Goal: Transaction & Acquisition: Purchase product/service

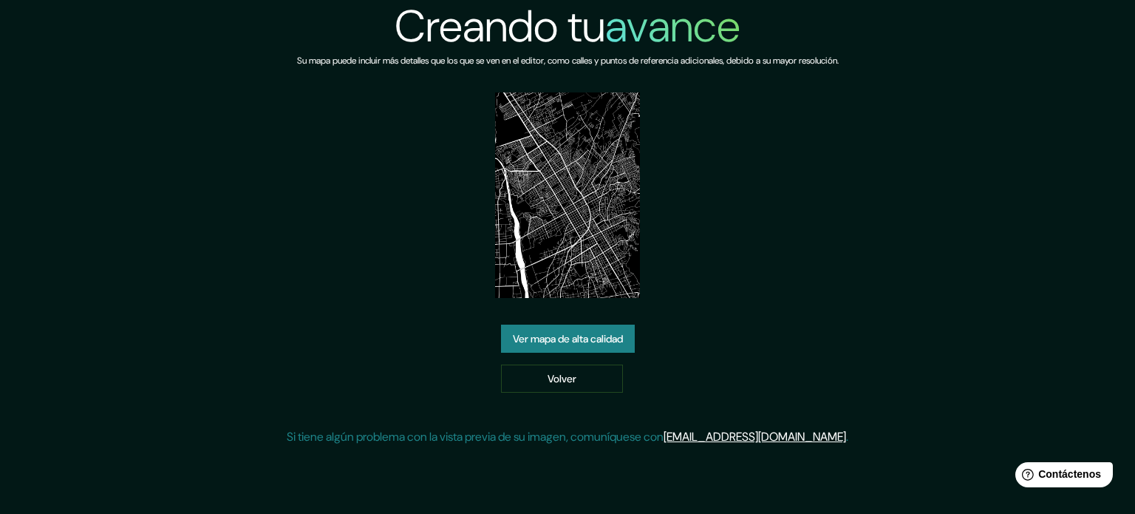
drag, startPoint x: 0, startPoint y: 0, endPoint x: 576, endPoint y: 336, distance: 667.4
click at [576, 336] on font "Ver mapa de alta calidad" at bounding box center [568, 338] width 110 height 13
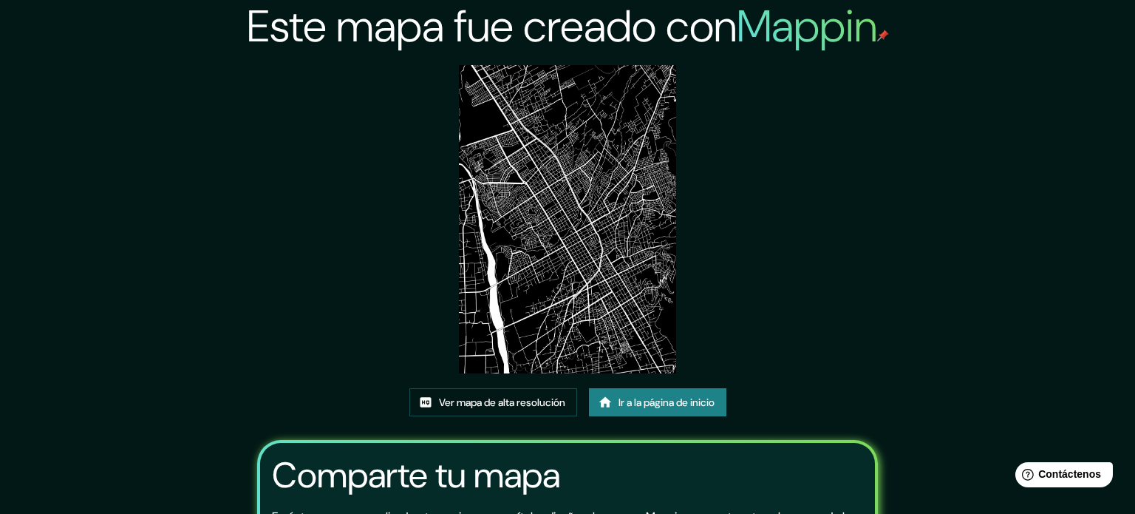
drag, startPoint x: 73, startPoint y: 66, endPoint x: 449, endPoint y: 67, distance: 376.2
click at [296, 50] on div "Este mapa fue creado con Mappin Ver mapa de alta resolución Ir a la página de i…" at bounding box center [567, 340] width 1135 height 680
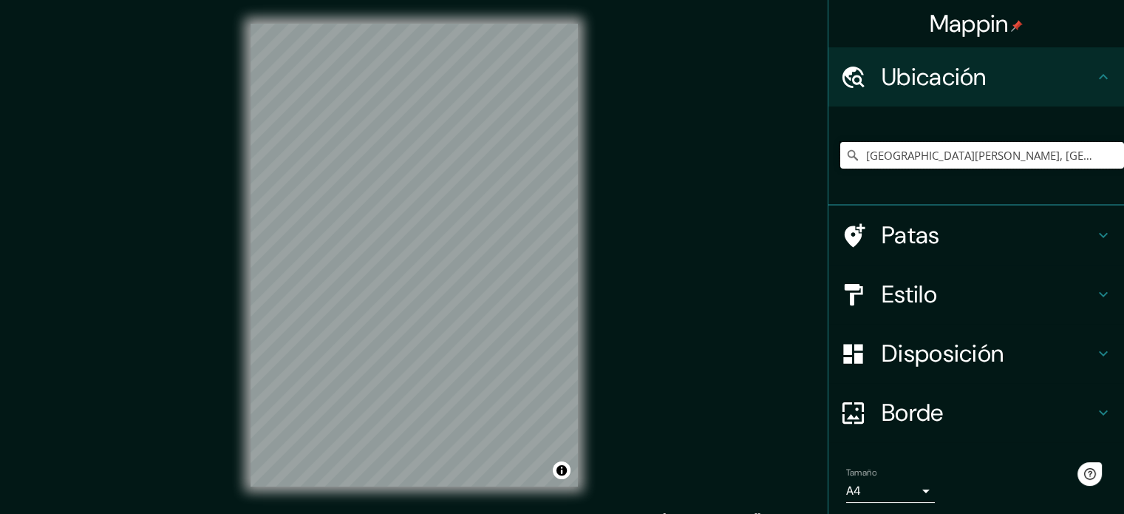
click at [959, 147] on input "Avenida San Carlos, Huancayo, Departamento de Junín, Perú" at bounding box center [982, 155] width 284 height 27
click at [1012, 151] on input "Avenida San Carlos, Huancayo, Departamento de Junín, Perú" at bounding box center [982, 155] width 284 height 27
drag, startPoint x: 600, startPoint y: 109, endPoint x: 590, endPoint y: 140, distance: 31.8
click at [599, 109] on div "© Mapbox © OpenStreetMap Mejora este mapa" at bounding box center [414, 255] width 375 height 510
click at [634, 265] on div "Mappin Ubicación Avenida San Carlos, Huancayo, Departamento de Junín, Perú Pata…" at bounding box center [562, 267] width 1124 height 534
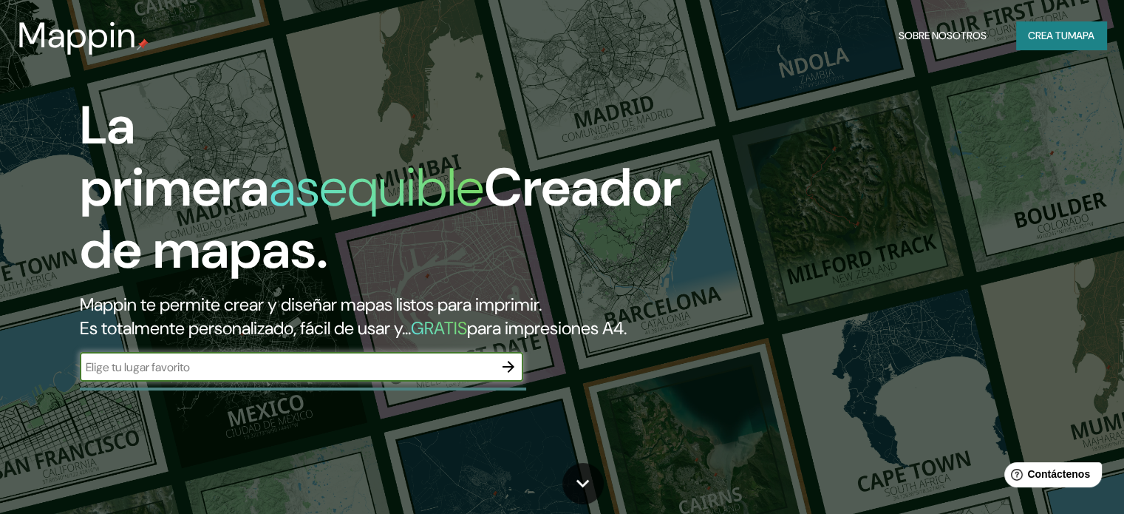
click at [307, 378] on div "​" at bounding box center [301, 367] width 443 height 30
type input "HUANCAYO PERU"
click at [514, 375] on icon "button" at bounding box center [509, 367] width 18 height 18
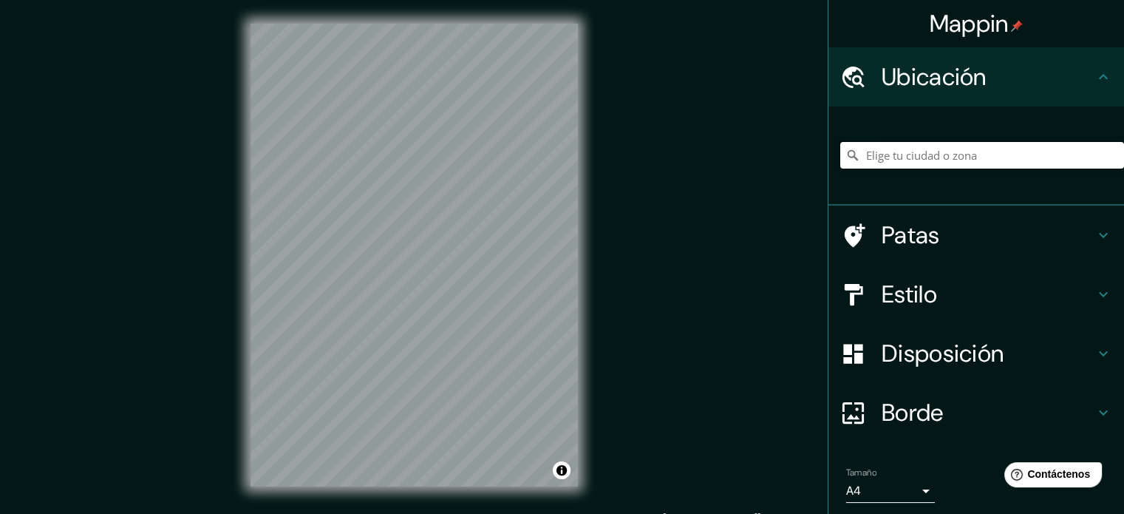
click at [1010, 163] on input "Elige tu ciudad o zona" at bounding box center [982, 155] width 284 height 27
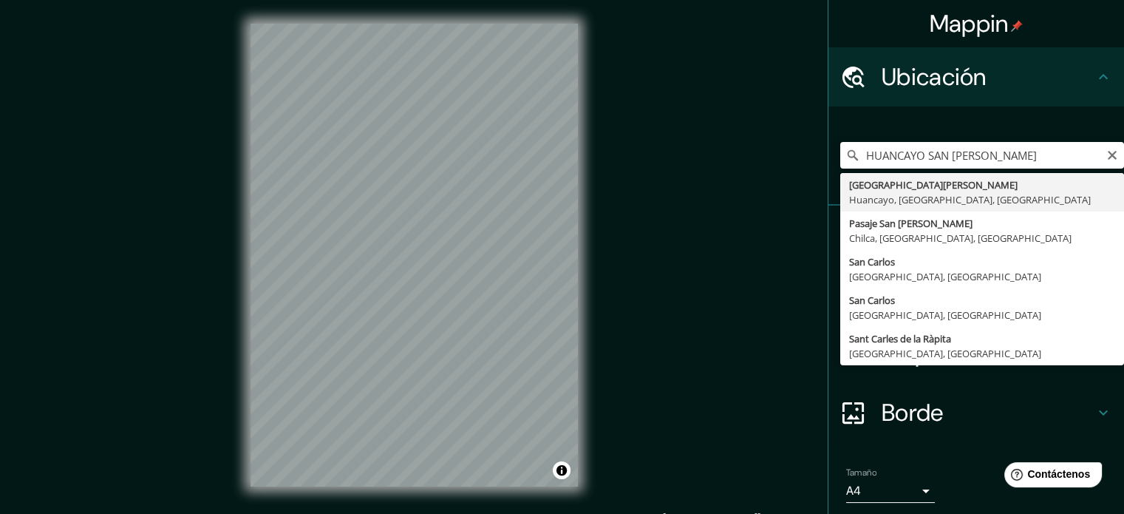
type input "Avenida San Carlos, Huancayo, Departamento de Junín, Perú"
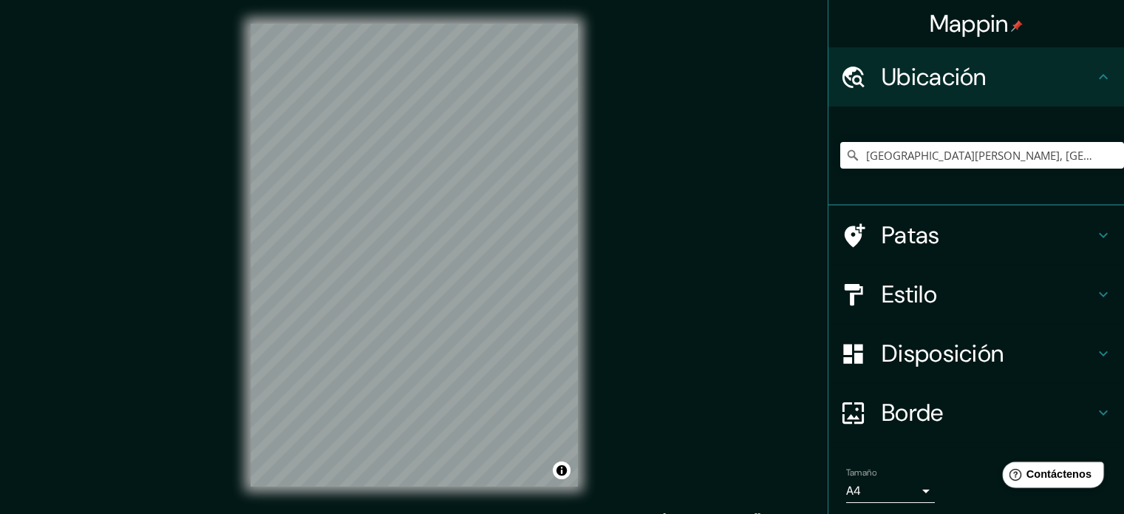
click at [1053, 486] on div "Help Contáctenos" at bounding box center [1053, 474] width 101 height 26
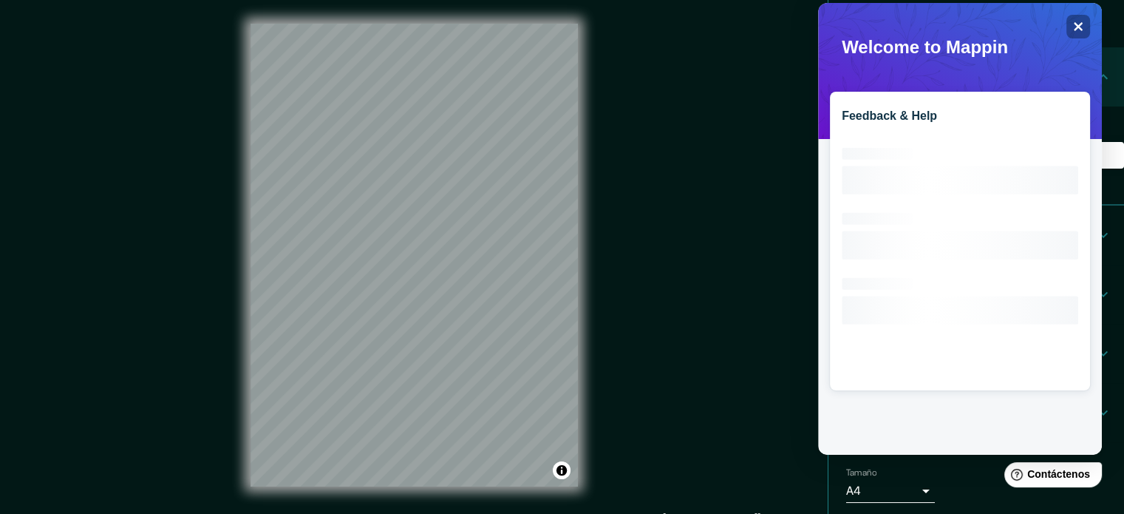
click at [687, 359] on div "Mappin Ubicación Avenida San Carlos, Huancayo, Departamento de Junín, Perú Pata…" at bounding box center [562, 267] width 1124 height 534
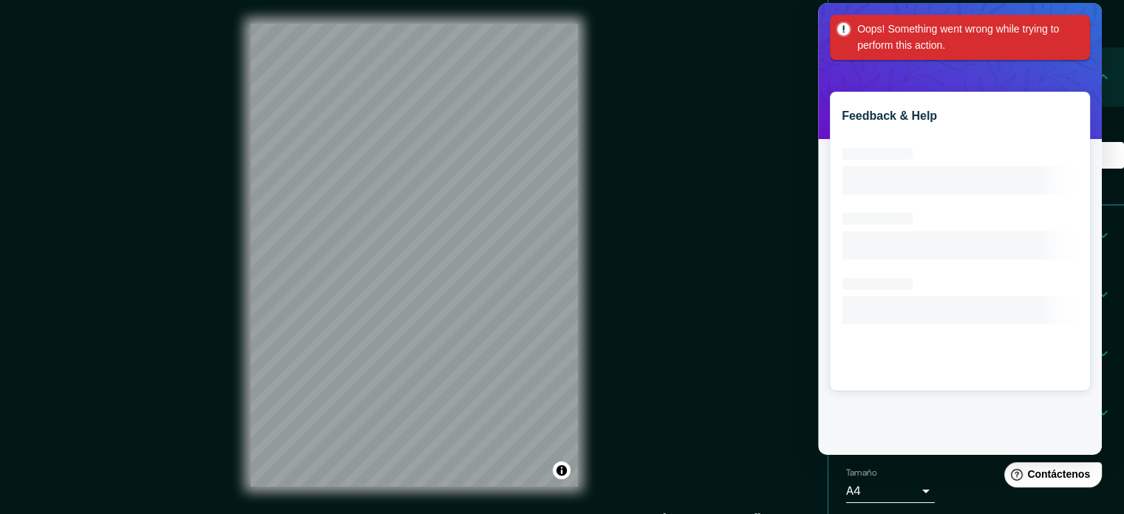
click at [754, 84] on div "Mappin Ubicación Avenida San Carlos, Huancayo, Departamento de Junín, Perú Pata…" at bounding box center [562, 267] width 1124 height 534
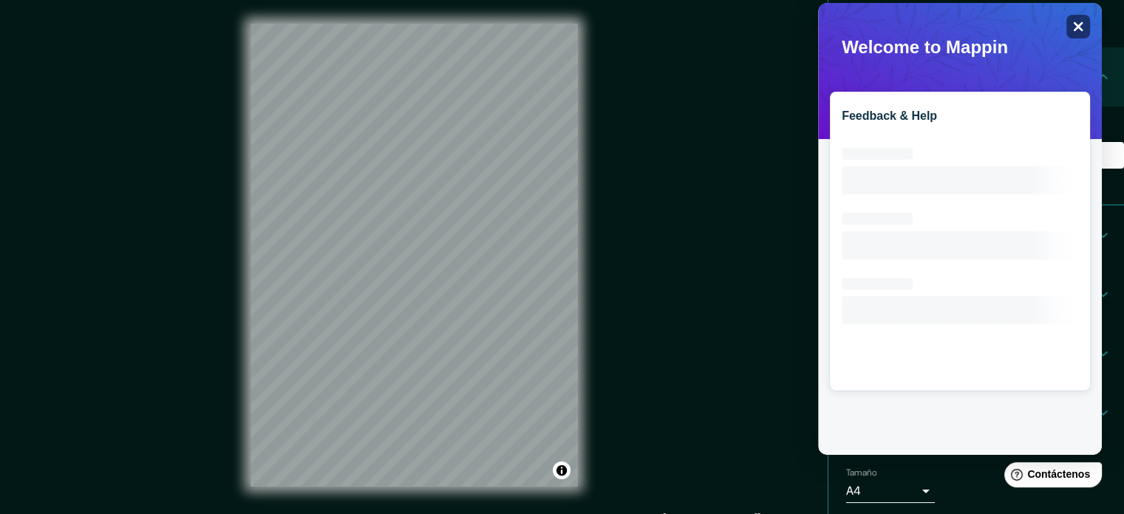
click at [1080, 26] on icon "Close" at bounding box center [1077, 26] width 11 height 11
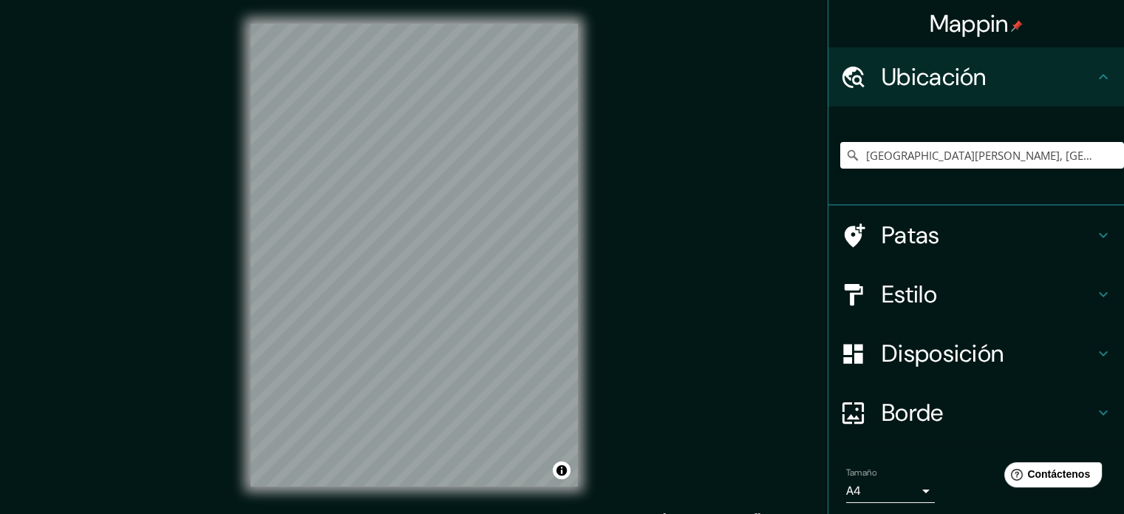
click at [1029, 232] on h4 "Patas" at bounding box center [988, 235] width 213 height 30
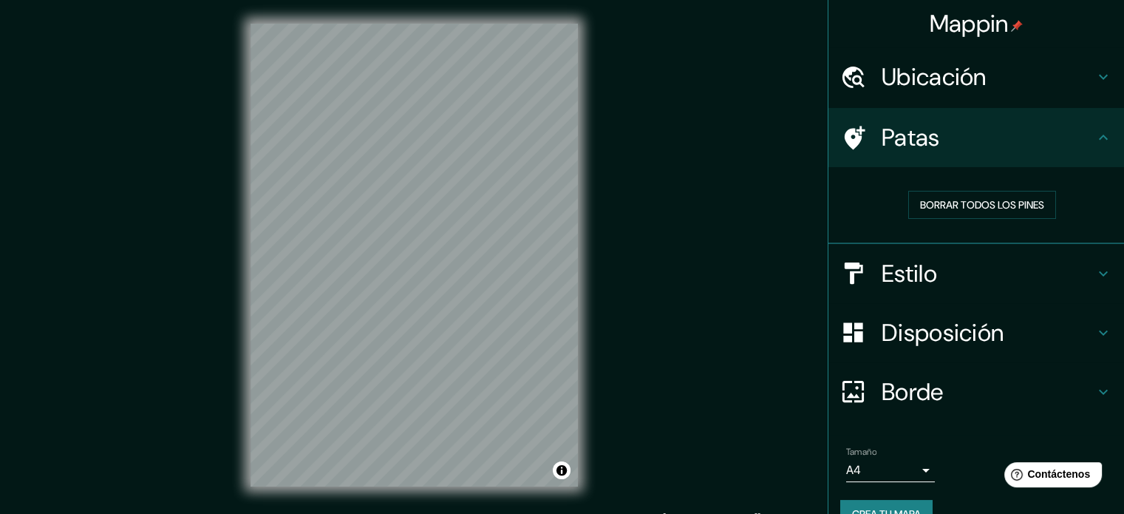
click at [1041, 264] on h4 "Estilo" at bounding box center [988, 274] width 213 height 30
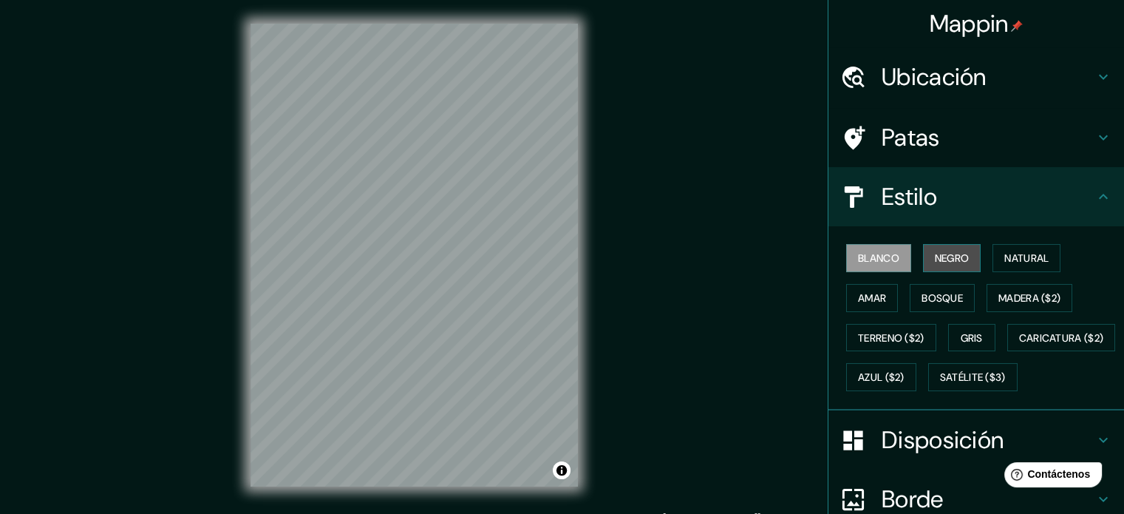
click at [923, 261] on button "Negro" at bounding box center [952, 258] width 58 height 28
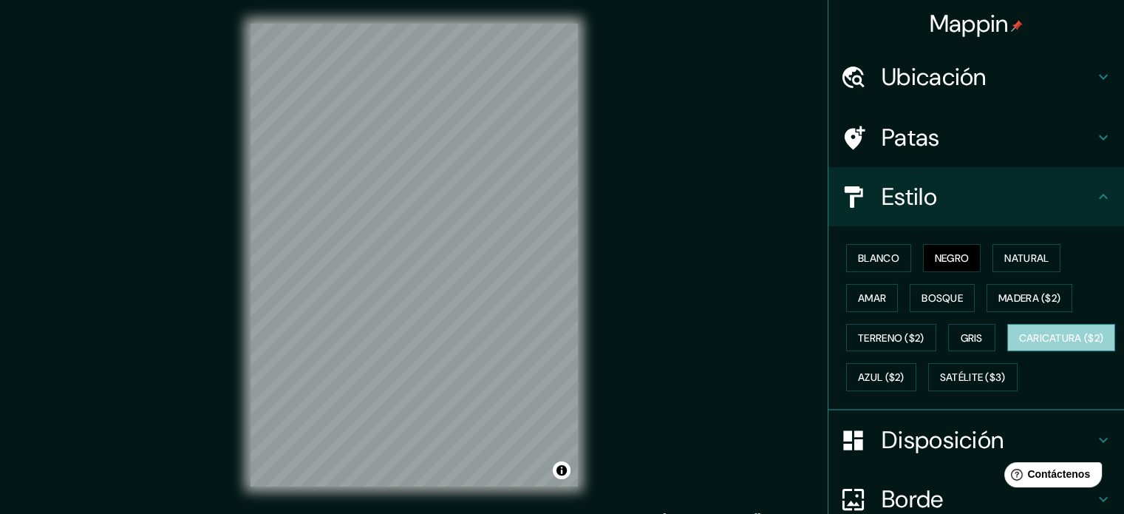
click at [1019, 344] on font "Caricatura ($2)" at bounding box center [1061, 337] width 85 height 13
click at [905, 372] on font "Azul ($2)" at bounding box center [881, 377] width 47 height 13
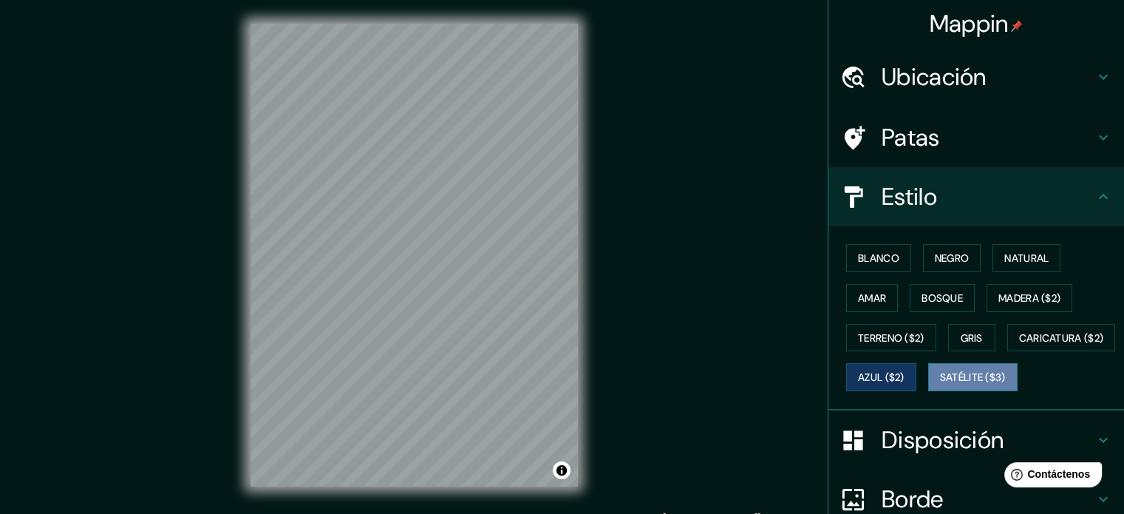
click at [928, 391] on button "Satélite ($3)" at bounding box center [972, 377] width 89 height 28
click at [905, 367] on font "Azul ($2)" at bounding box center [881, 376] width 47 height 19
click at [888, 265] on font "Blanco" at bounding box center [878, 257] width 41 height 19
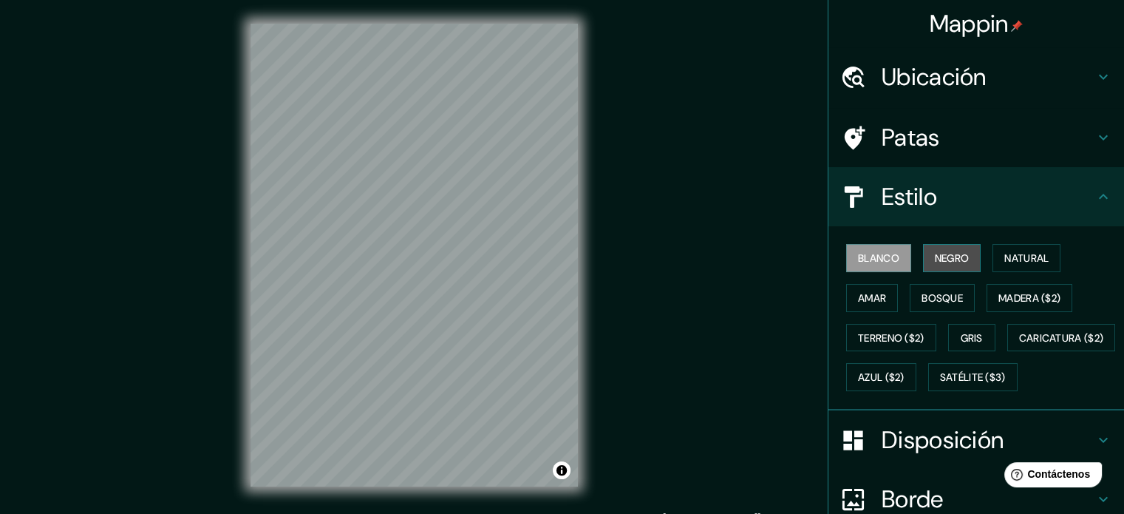
click at [935, 259] on font "Negro" at bounding box center [952, 257] width 35 height 13
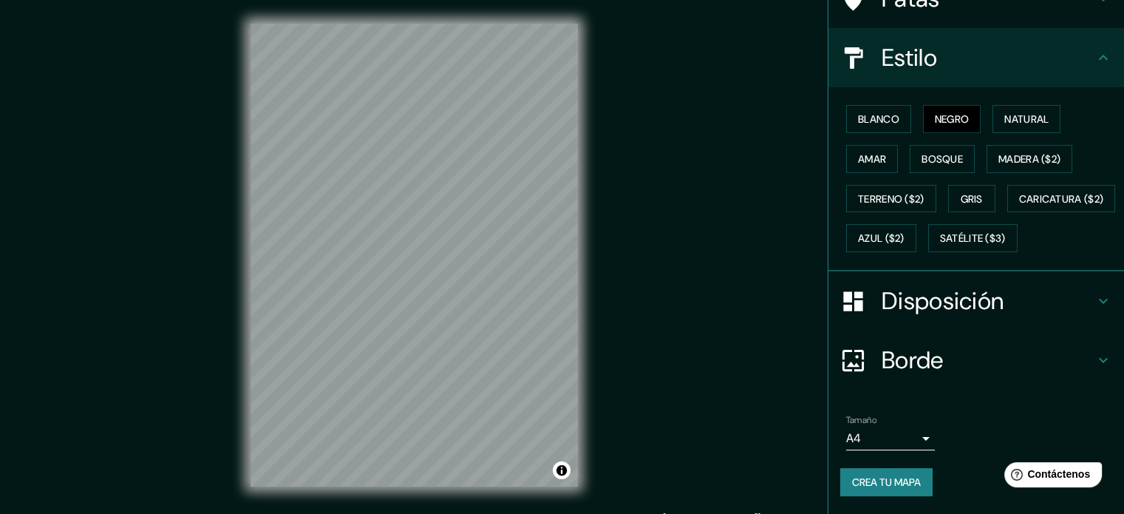
click at [978, 316] on div "Disposición" at bounding box center [976, 300] width 296 height 59
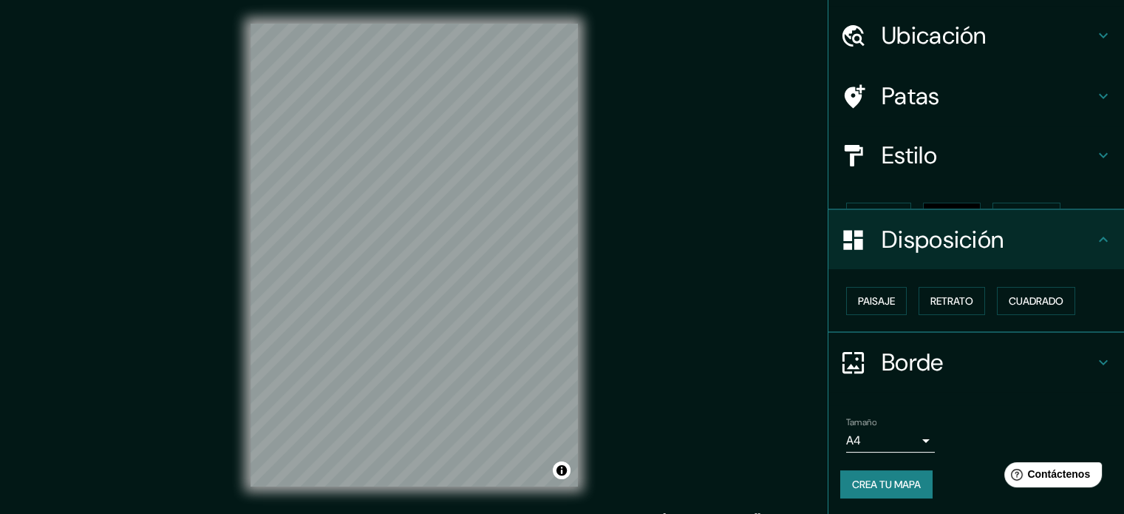
scroll to position [18, 0]
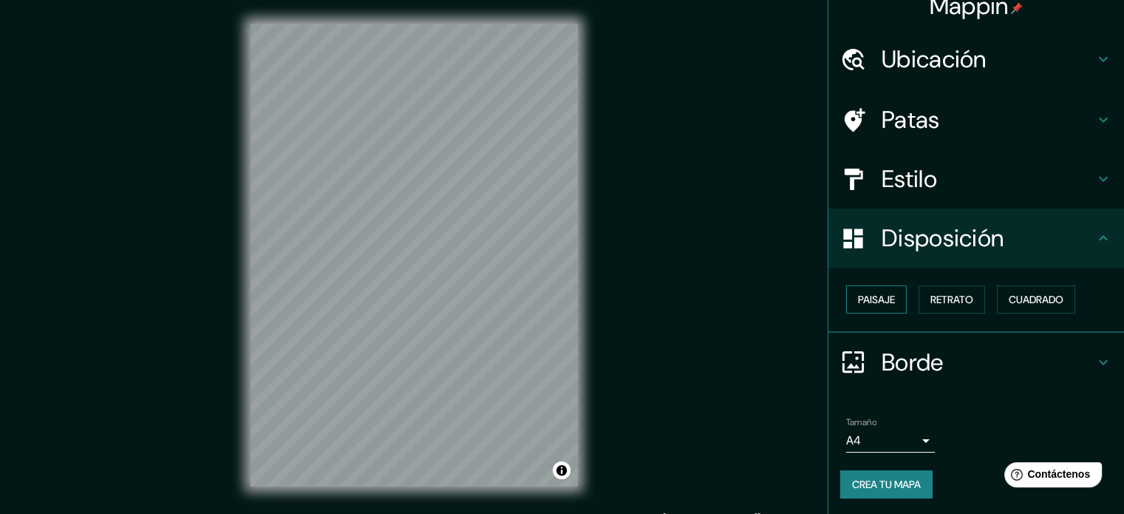
click at [860, 307] on font "Paisaje" at bounding box center [876, 299] width 37 height 19
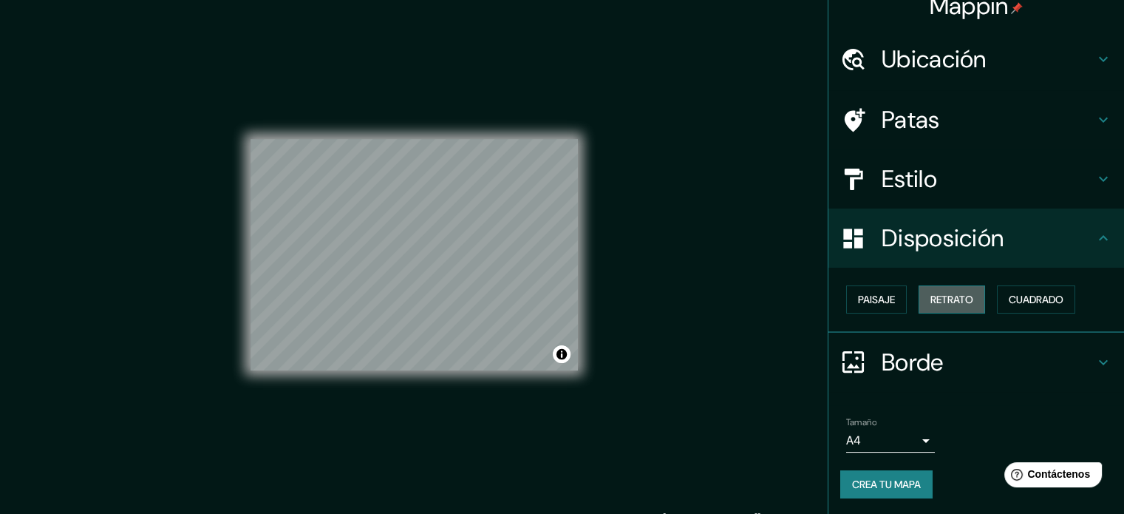
click at [930, 304] on font "Retrato" at bounding box center [951, 299] width 43 height 13
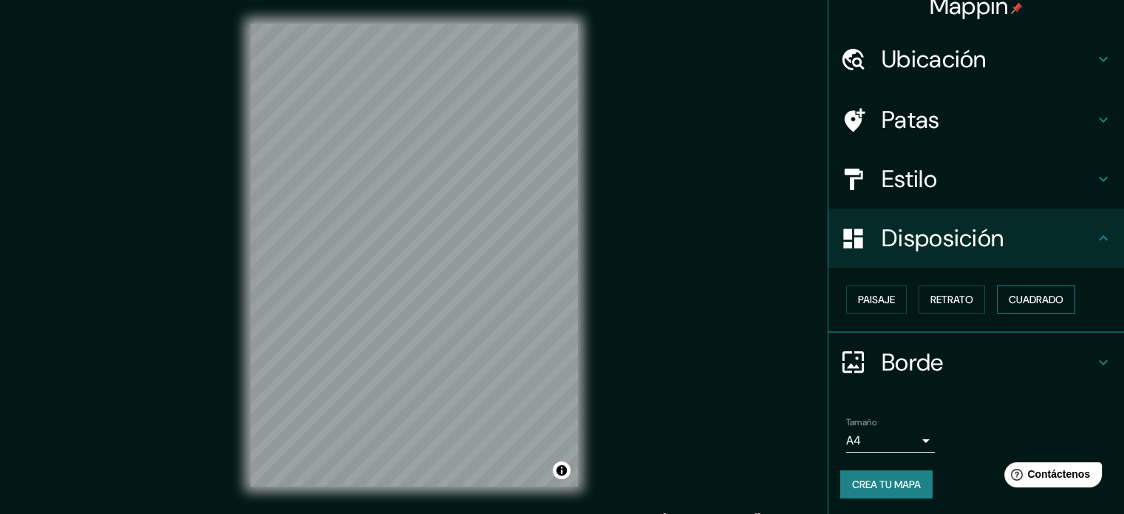
click at [1021, 290] on font "Cuadrado" at bounding box center [1036, 299] width 55 height 19
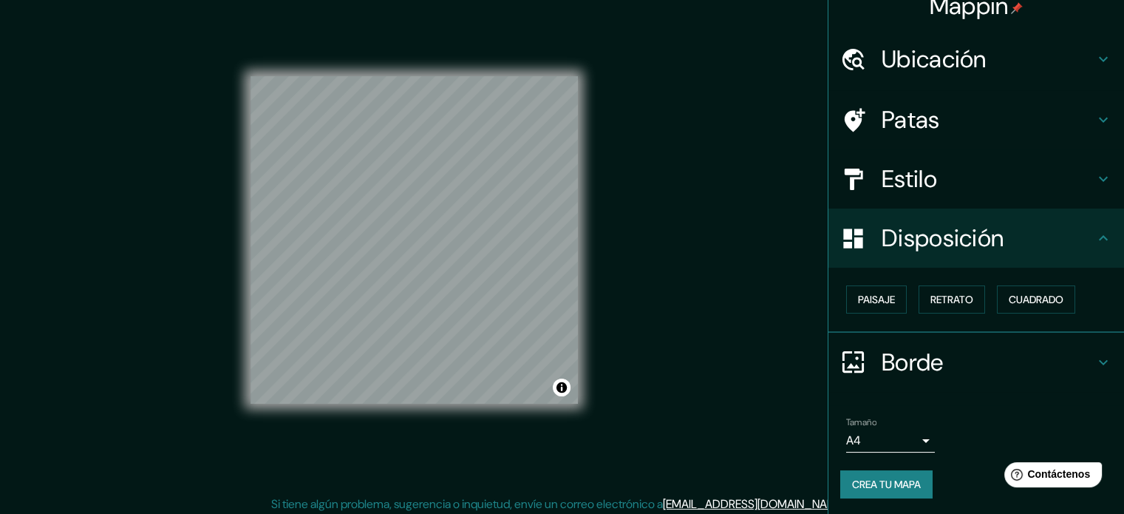
scroll to position [19, 0]
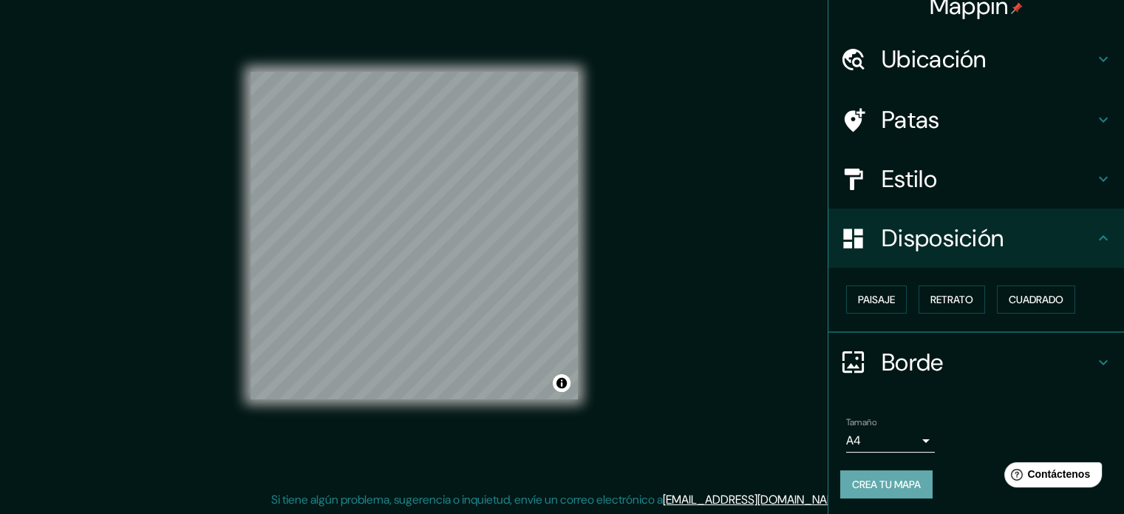
click at [899, 471] on button "Crea tu mapa" at bounding box center [886, 484] width 92 height 28
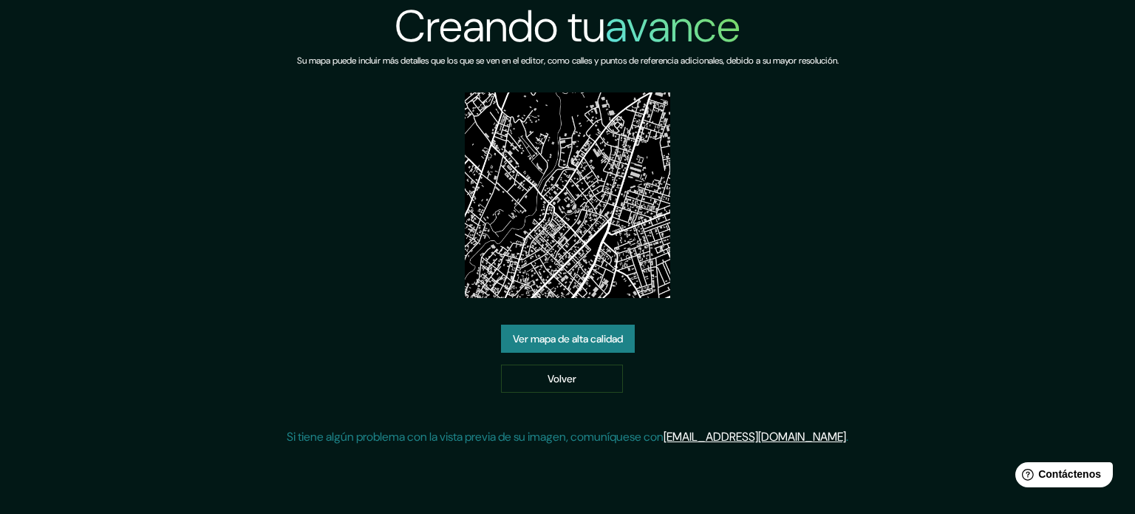
click at [602, 215] on img at bounding box center [567, 194] width 205 height 205
drag, startPoint x: 602, startPoint y: 215, endPoint x: 626, endPoint y: 126, distance: 92.0
click at [619, 112] on img at bounding box center [567, 194] width 205 height 205
click at [619, 340] on font "Ver mapa de alta calidad" at bounding box center [568, 338] width 110 height 13
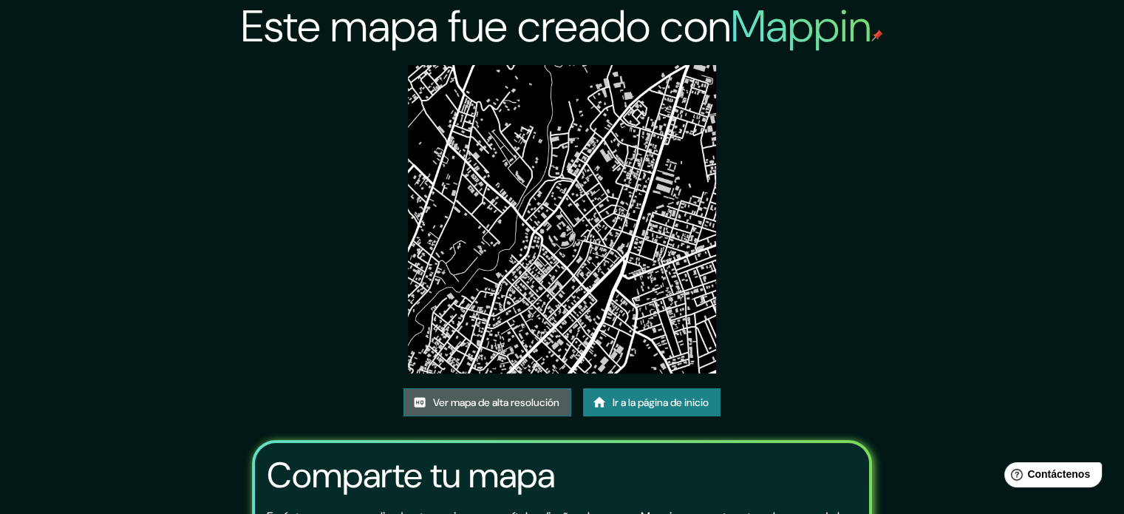
click at [540, 396] on font "Ver mapa de alta resolución" at bounding box center [496, 401] width 126 height 13
drag, startPoint x: 157, startPoint y: 33, endPoint x: 1134, endPoint y: 284, distance: 1009.5
click at [359, 67] on div "Este mapa fue creado con Mappin Ver mapa de alta resolución Ir a la página de i…" at bounding box center [562, 340] width 1124 height 680
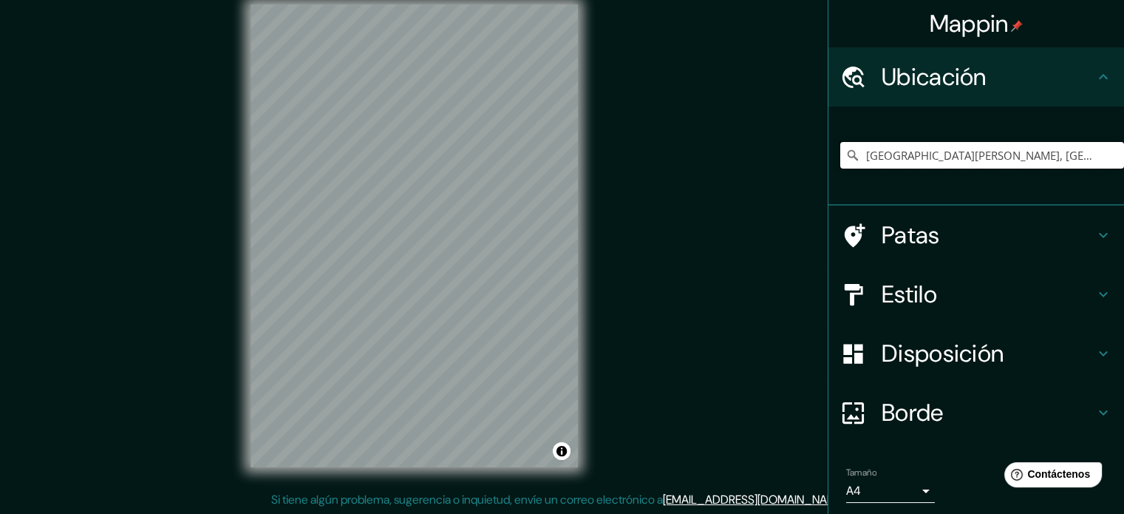
click at [959, 151] on input "[GEOGRAPHIC_DATA][PERSON_NAME], [GEOGRAPHIC_DATA], [GEOGRAPHIC_DATA], [GEOGRAPH…" at bounding box center [982, 155] width 284 height 27
click at [1058, 482] on div "Help Contáctenos" at bounding box center [1053, 474] width 101 height 26
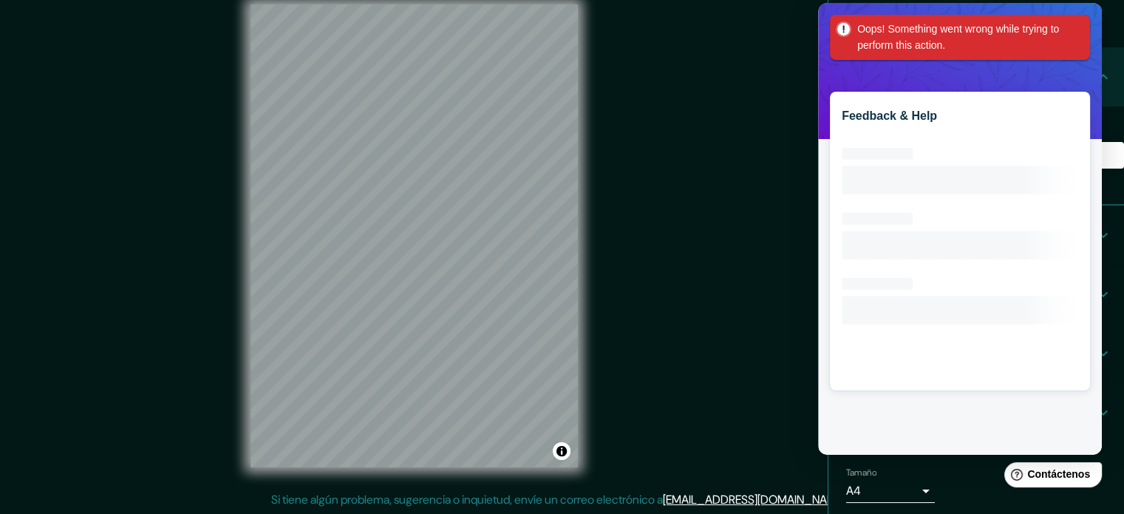
click at [1075, 9] on div "Oops! Something went wrong while trying to perform this action. Welcome to Mapp…" at bounding box center [960, 9] width 272 height 0
click at [786, 65] on div "Mappin Ubicación Avenida San Carlos, Huancayo, Departamento de Junín, Perú Pata…" at bounding box center [562, 248] width 1124 height 534
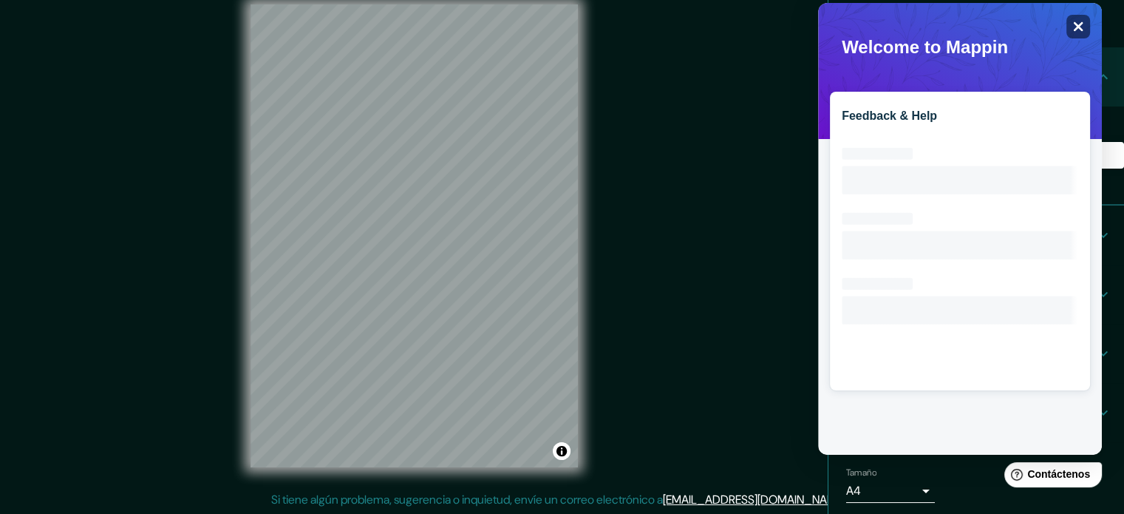
click at [1074, 33] on div "Close" at bounding box center [1078, 27] width 24 height 24
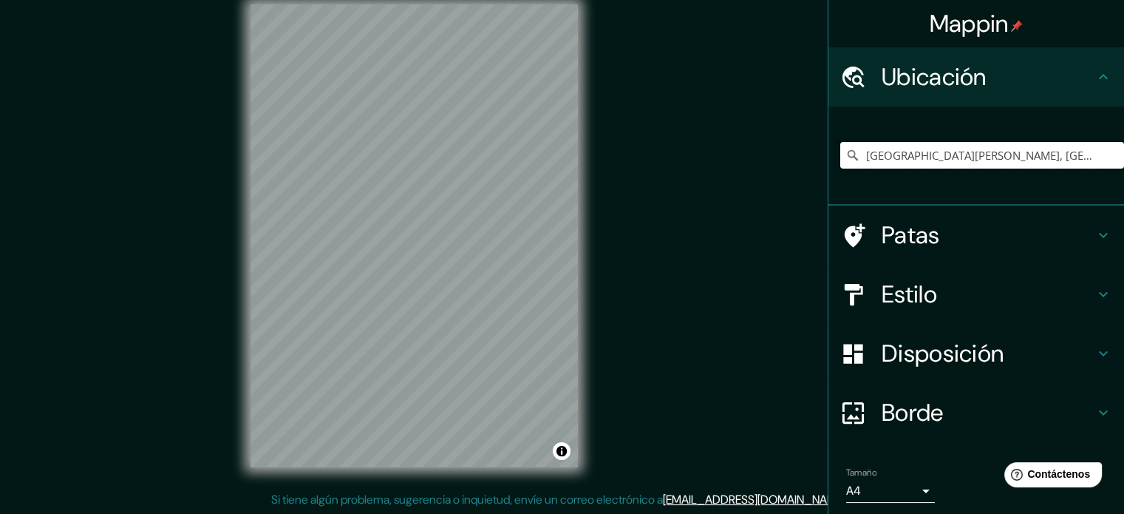
click at [984, 152] on input "Avenida San Carlos, Huancayo, Departamento de Junín, Perú" at bounding box center [982, 155] width 284 height 27
click at [1094, 165] on input "Avenida San Carlos, Huancayo, Departamento de Junín, Perú" at bounding box center [982, 155] width 284 height 27
click at [1059, 86] on h4 "Ubicación" at bounding box center [988, 77] width 213 height 30
click at [1075, 162] on input "Avenida San Carlos, Huancayo, Departamento de Junín, Perú" at bounding box center [982, 155] width 284 height 27
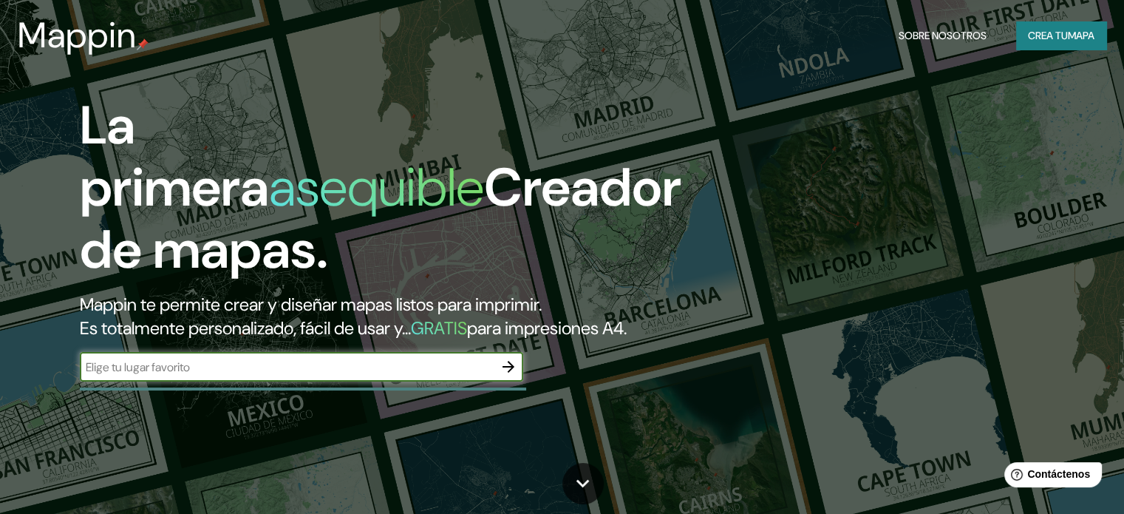
click at [266, 375] on input "text" at bounding box center [287, 366] width 414 height 17
type input "HUANCAYO PERU"
click at [507, 375] on icon "button" at bounding box center [509, 367] width 18 height 18
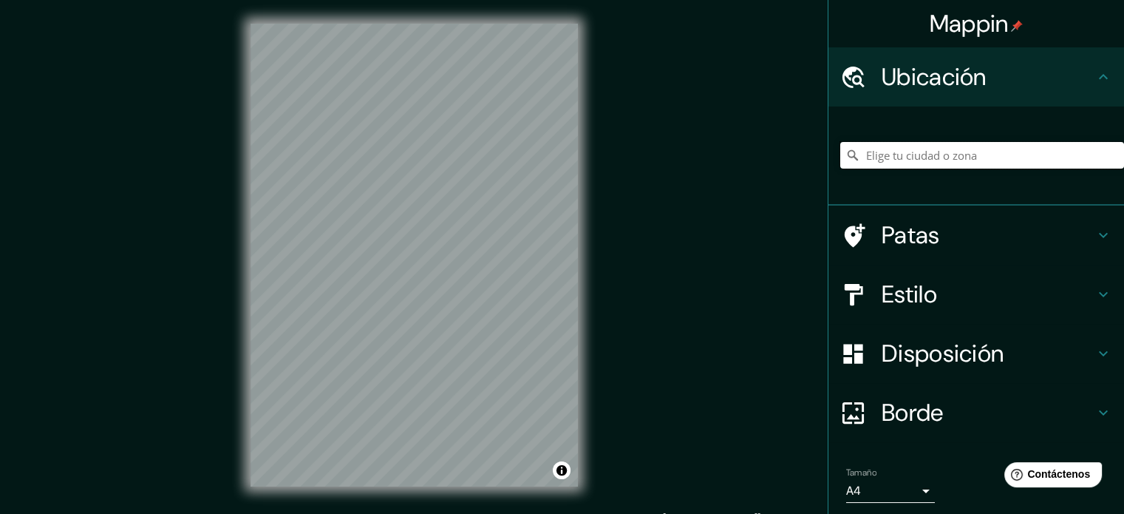
click at [902, 149] on input "Elige tu ciudad o zona" at bounding box center [982, 155] width 284 height 27
click at [1069, 156] on input "Huancayo, Departamento de Junín, Perú" at bounding box center [982, 155] width 284 height 27
drag, startPoint x: 1069, startPoint y: 156, endPoint x: 911, endPoint y: 157, distance: 158.2
click at [911, 157] on input "Huancayo, Departamento de Junín, Perú" at bounding box center [982, 155] width 284 height 27
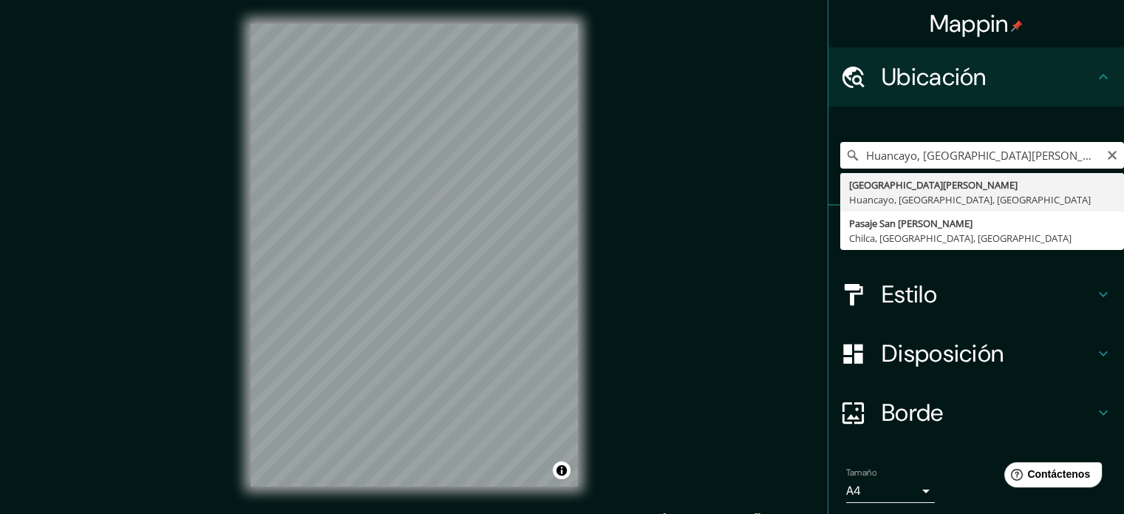
type input "Avenida San Carlos, Huancayo, Departamento de Junín, Perú"
